Goal: Task Accomplishment & Management: Use online tool/utility

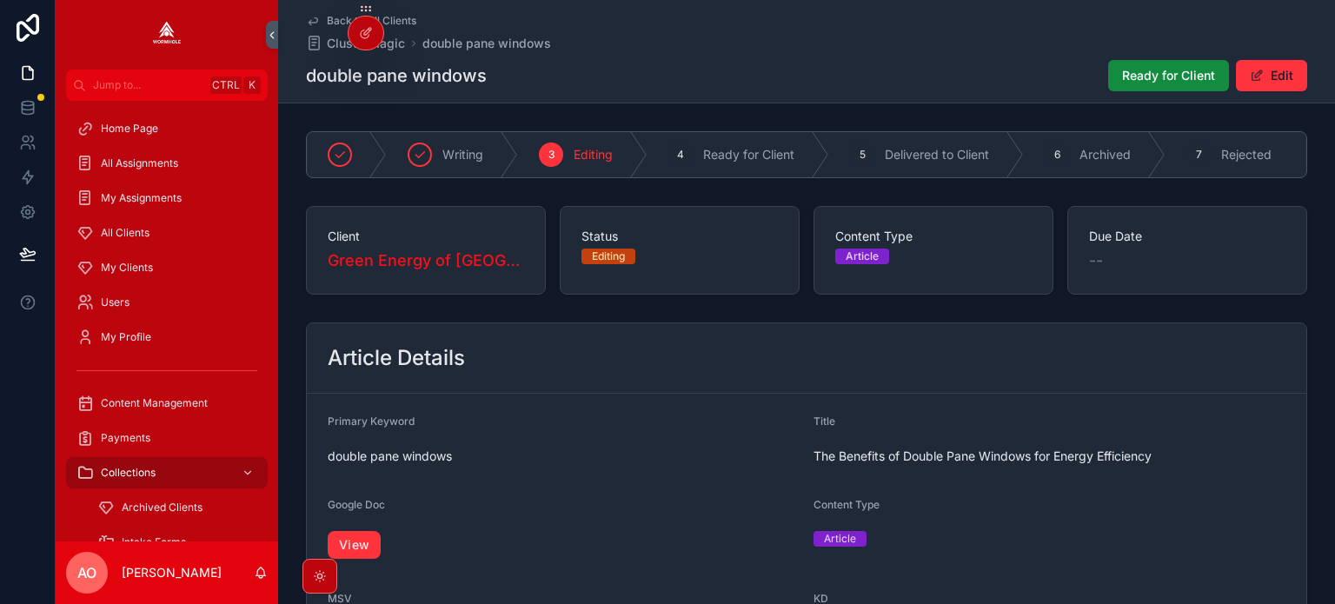
scroll to position [87, 0]
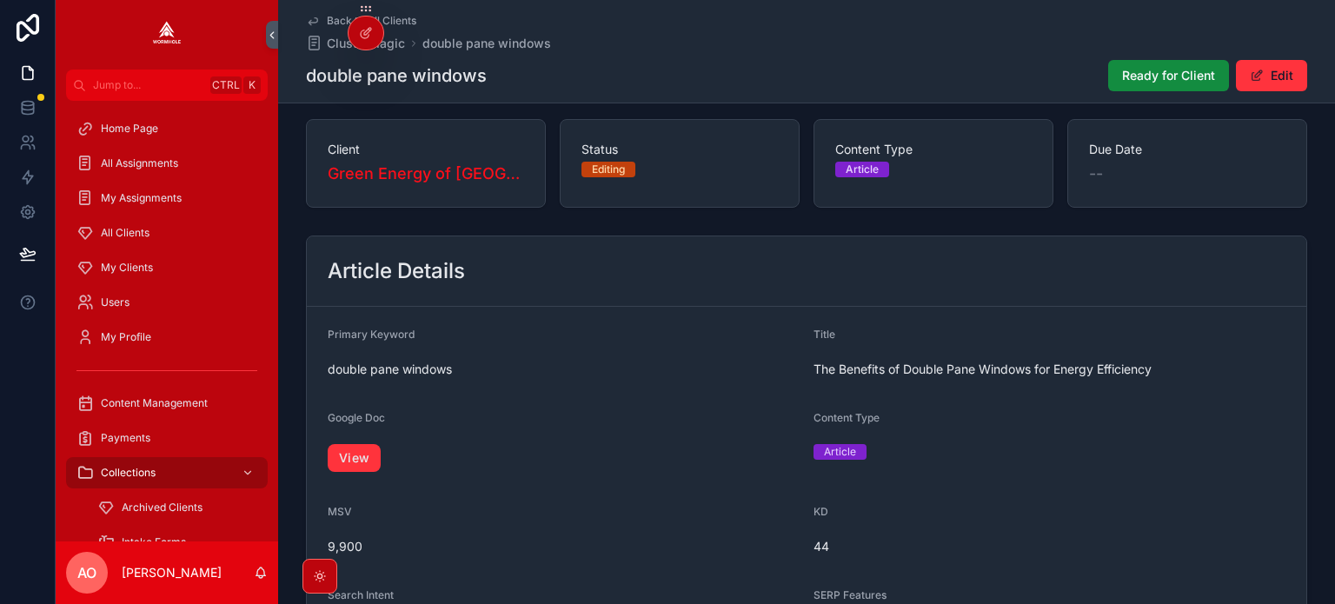
click at [1135, 78] on span "Ready for Client" at bounding box center [1168, 75] width 93 height 17
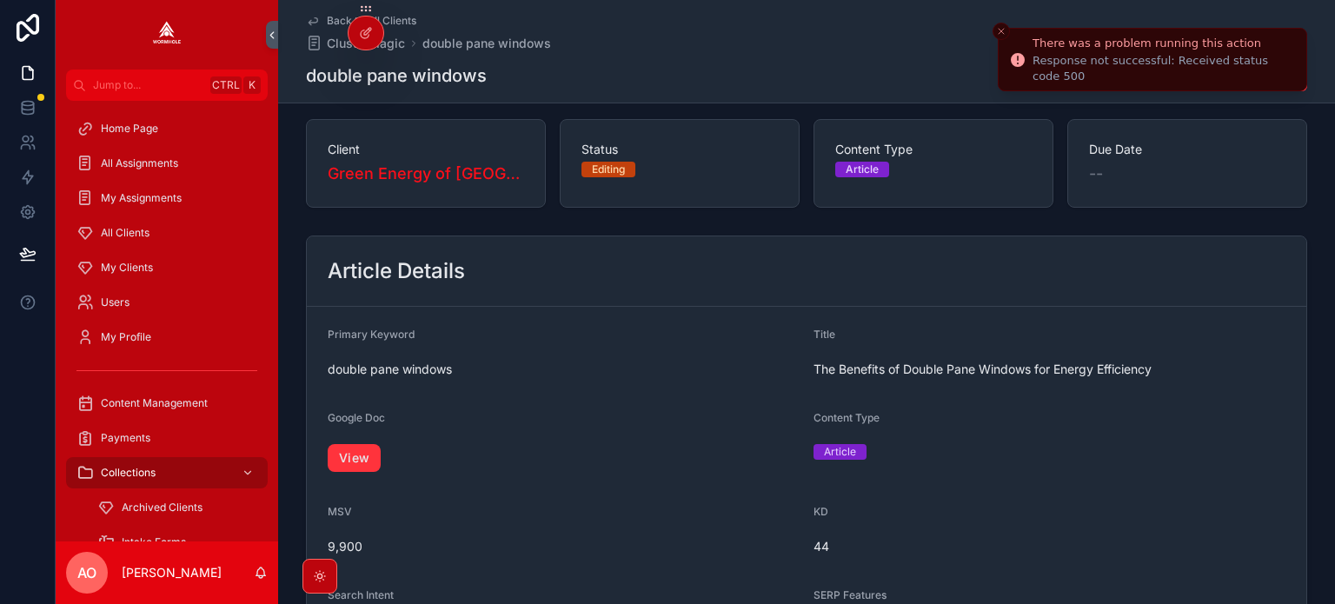
click at [999, 30] on icon "Close toast" at bounding box center [1001, 31] width 10 height 10
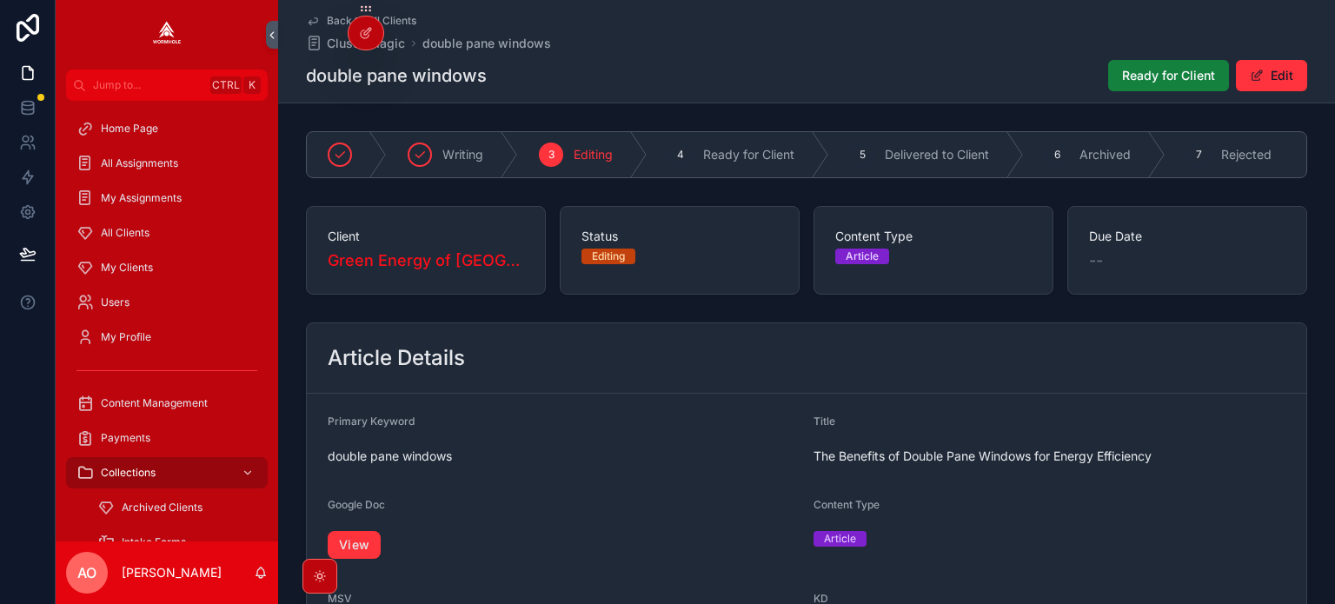
click at [1122, 67] on span "Ready for Client" at bounding box center [1168, 75] width 93 height 17
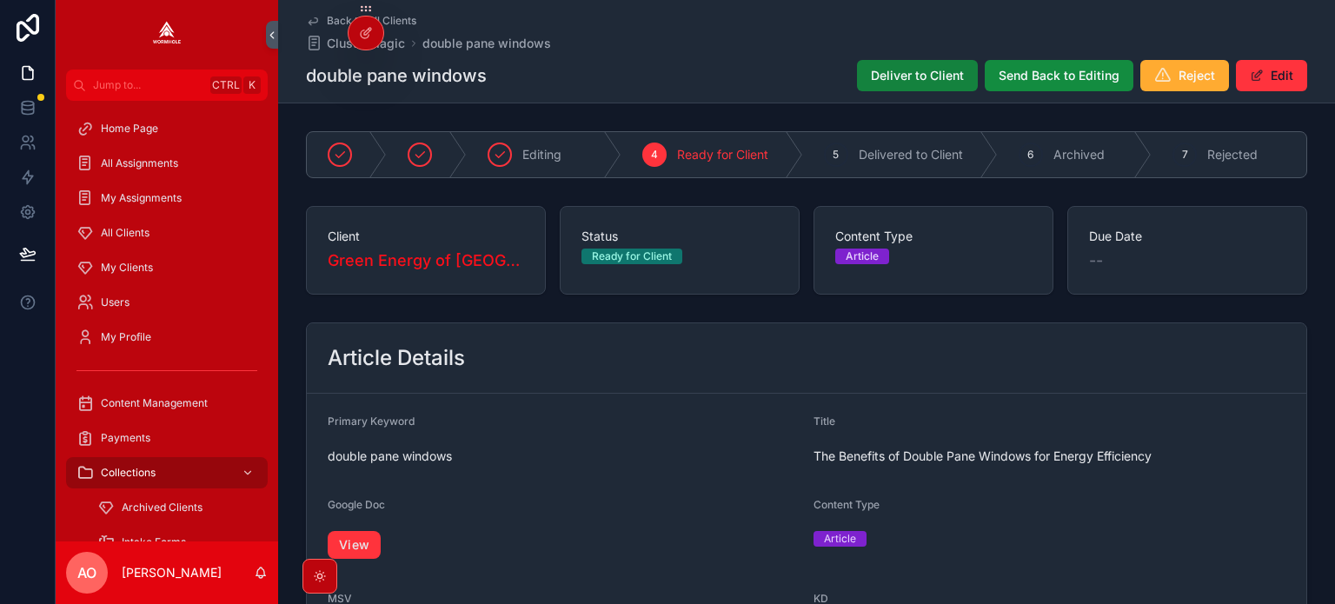
click at [939, 76] on span "Deliver to Client" at bounding box center [917, 75] width 93 height 17
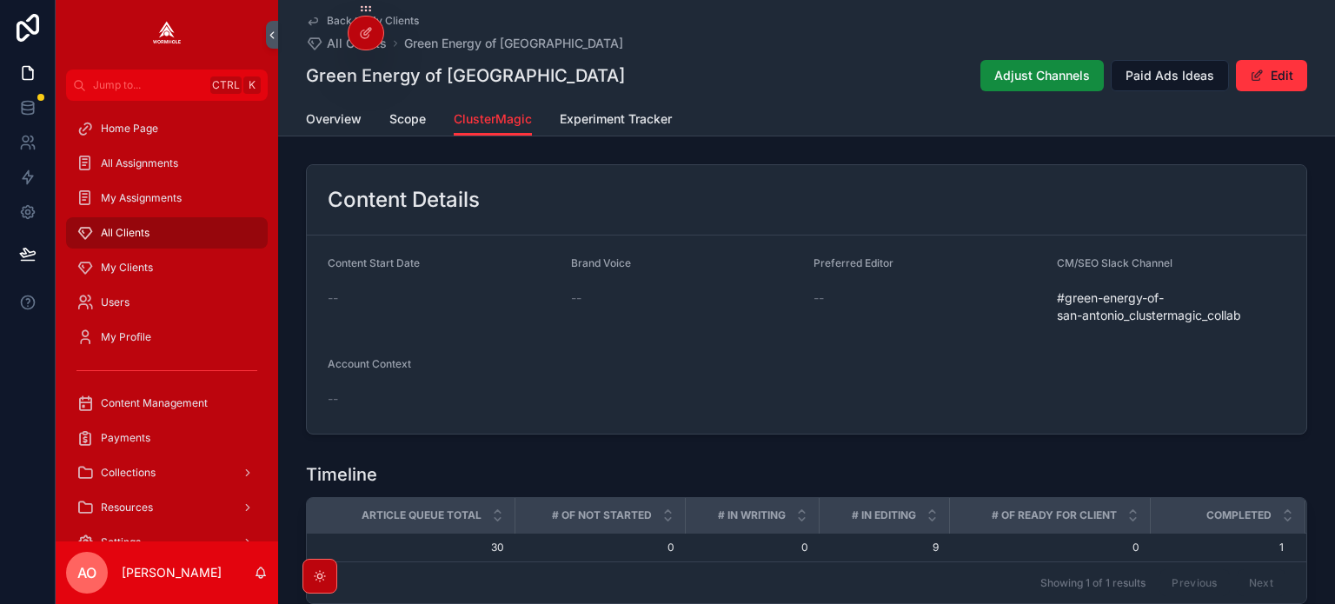
scroll to position [695, 0]
